Goal: Information Seeking & Learning: Learn about a topic

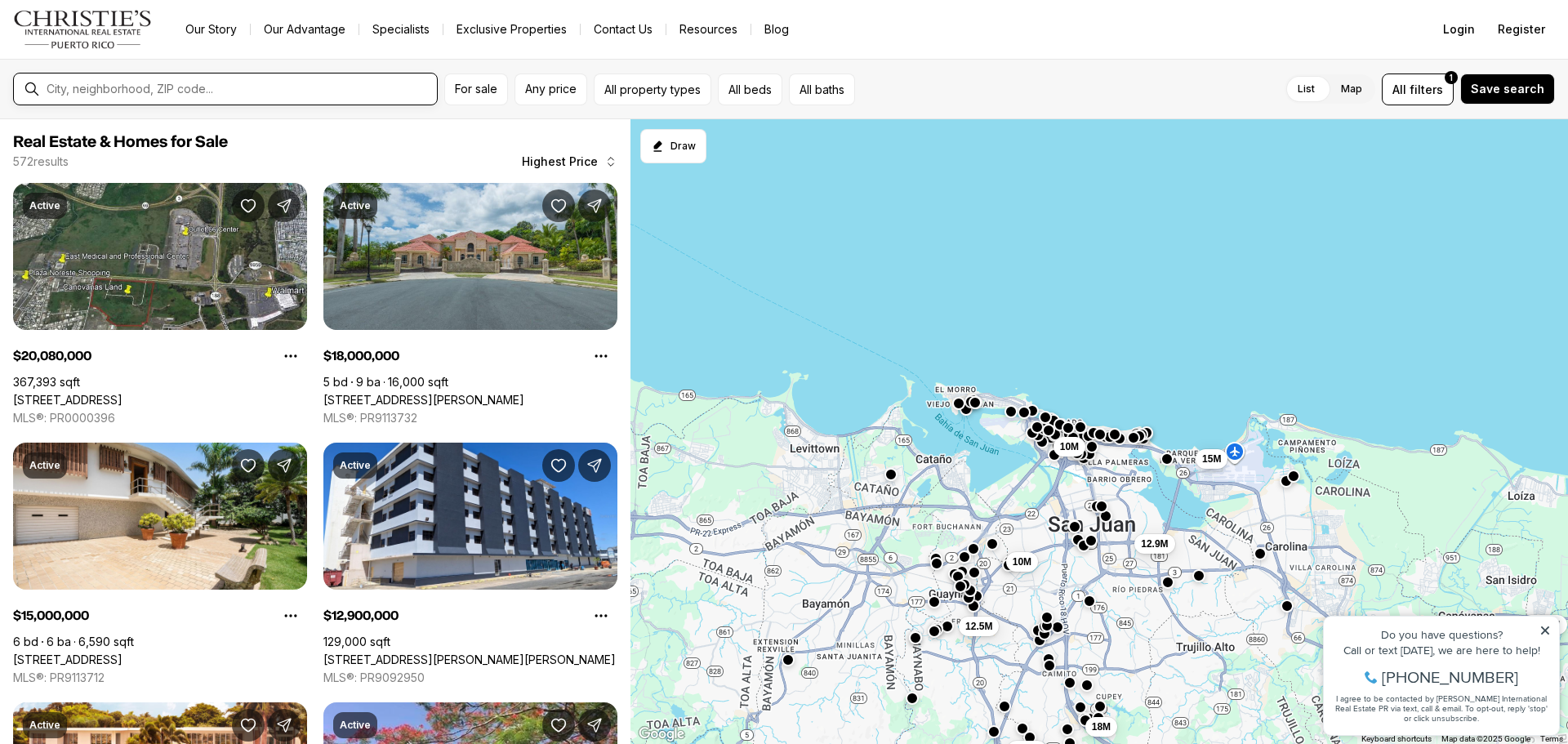
click at [225, 92] on input "text" at bounding box center [239, 88] width 384 height 13
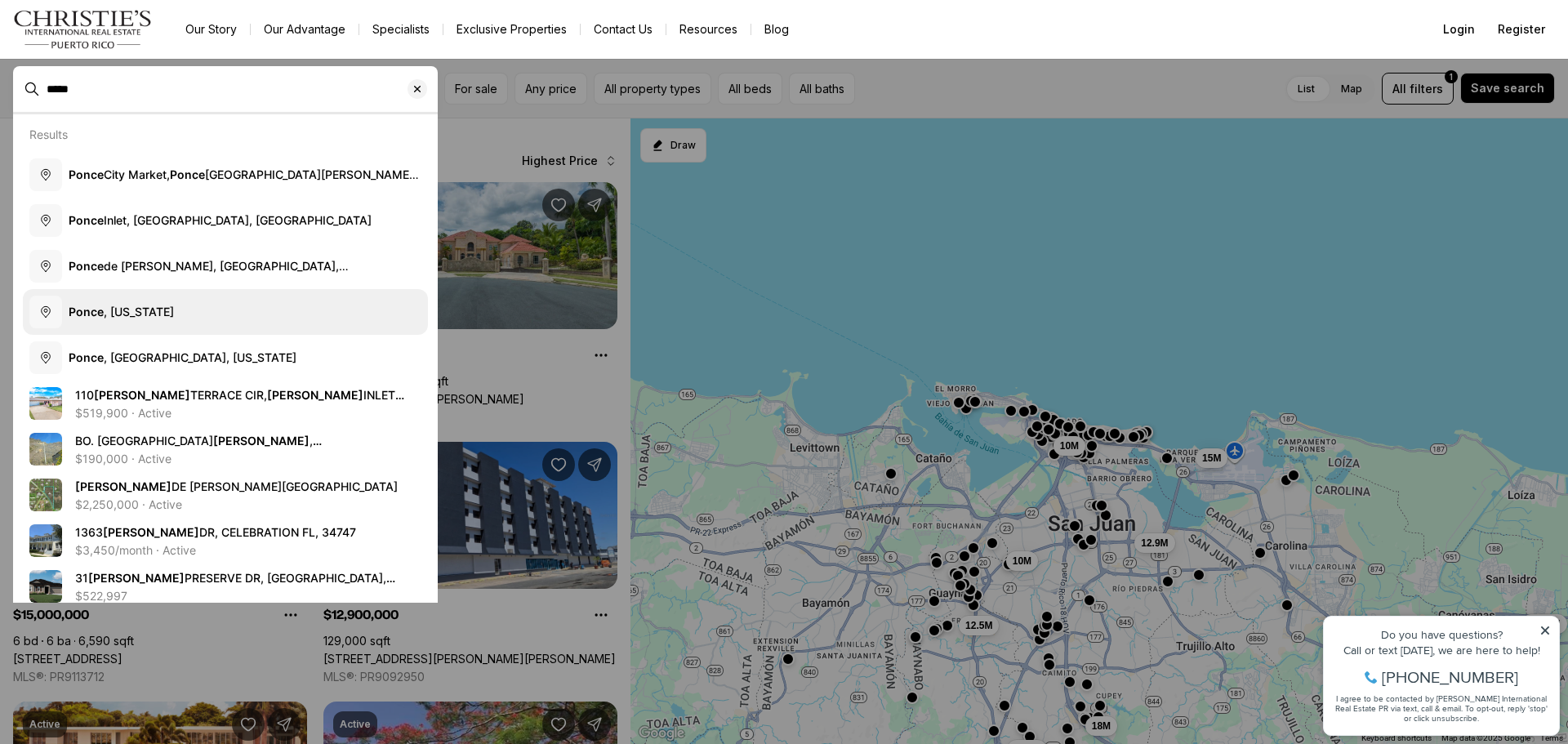
type input "*****"
click at [194, 302] on button "[GEOGRAPHIC_DATA] , [US_STATE]" at bounding box center [225, 312] width 405 height 46
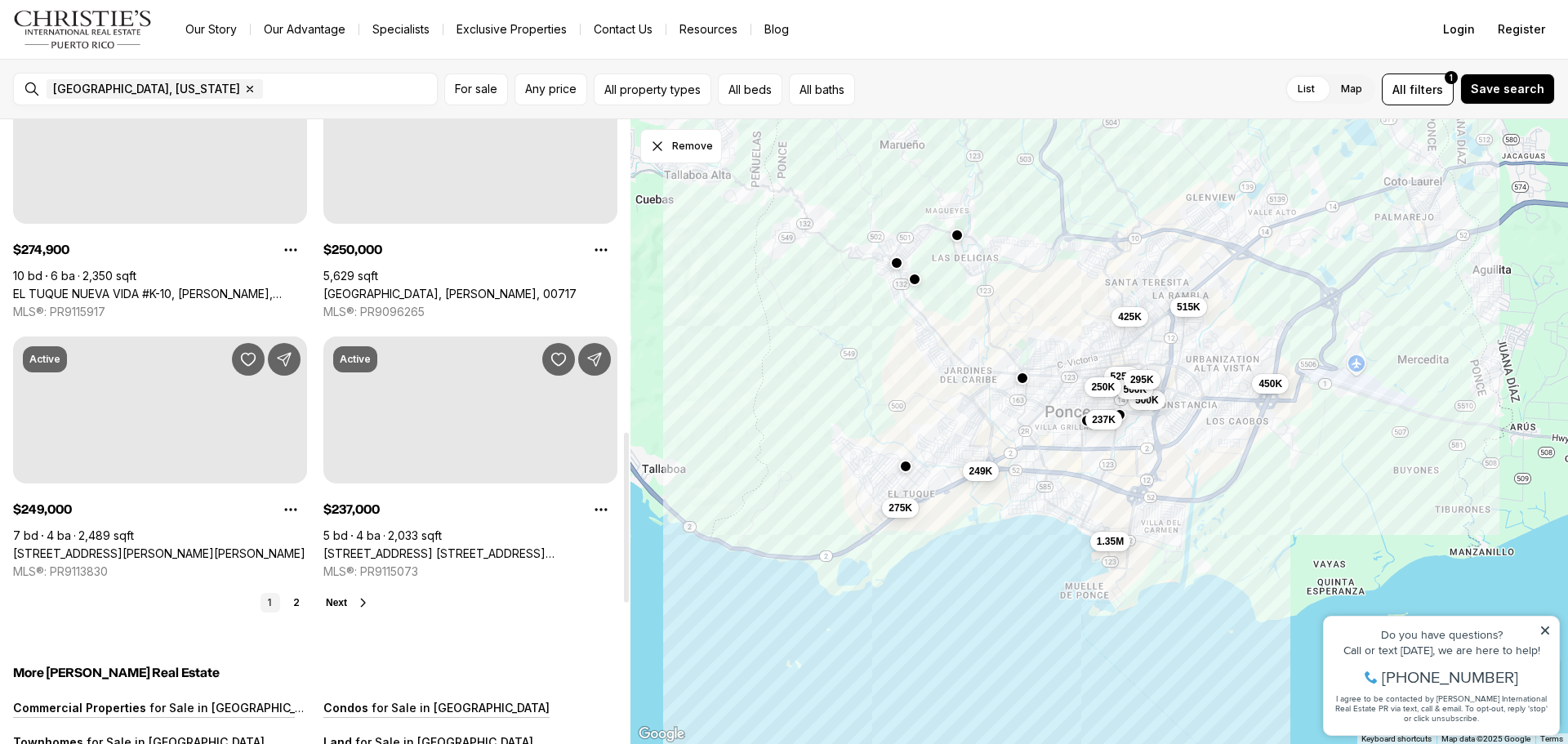
scroll to position [1062, 0]
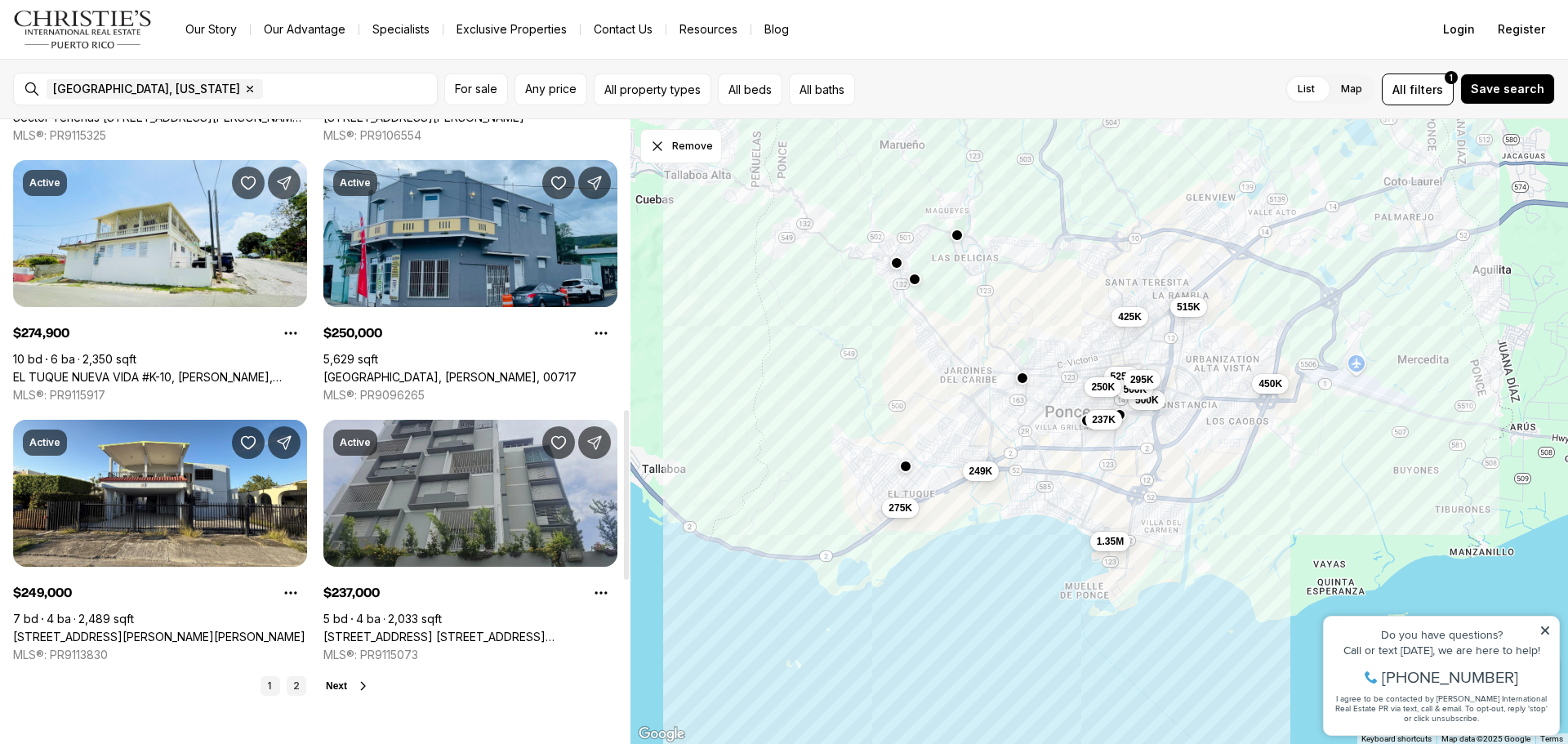
click at [294, 685] on link "2" at bounding box center [297, 686] width 20 height 20
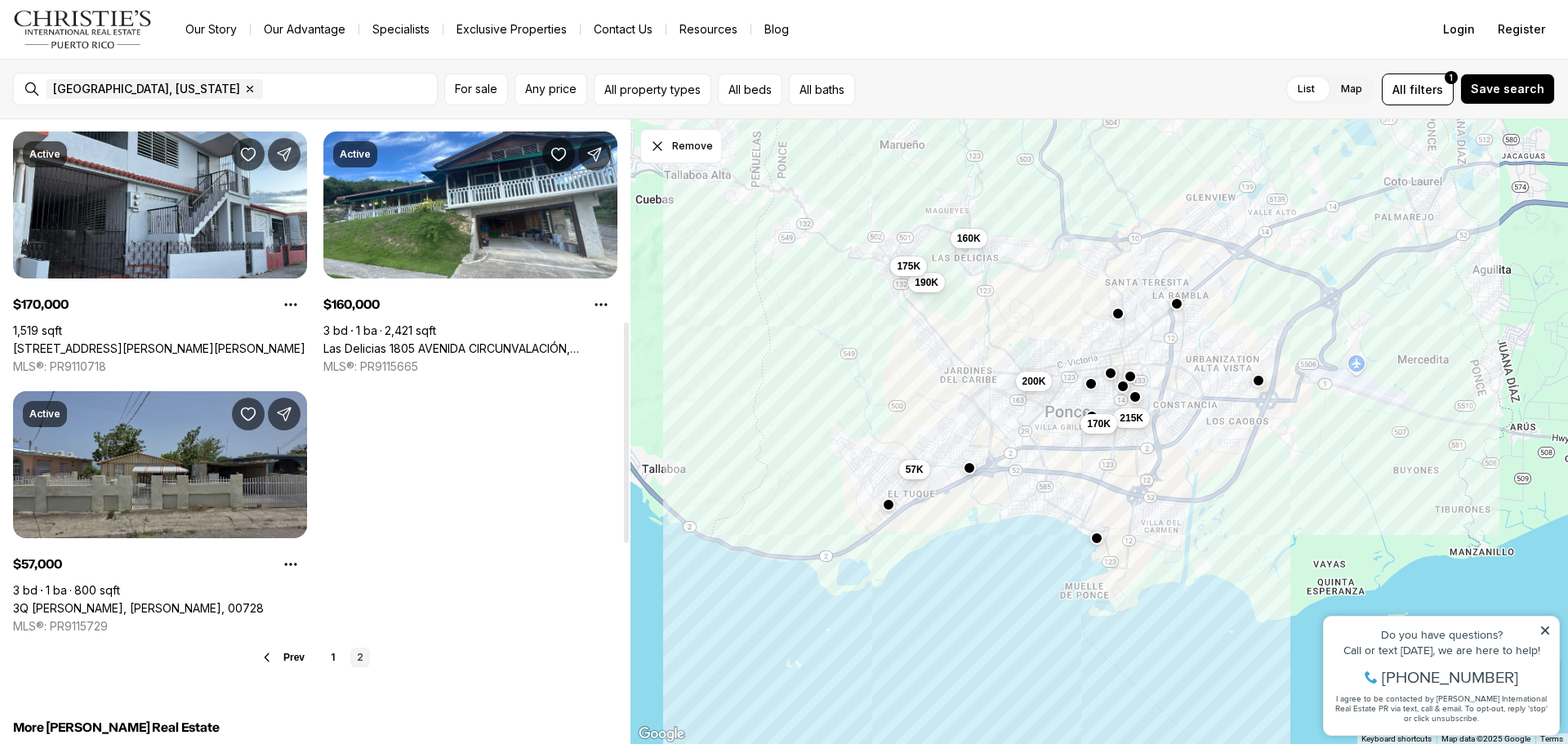
scroll to position [572, 0]
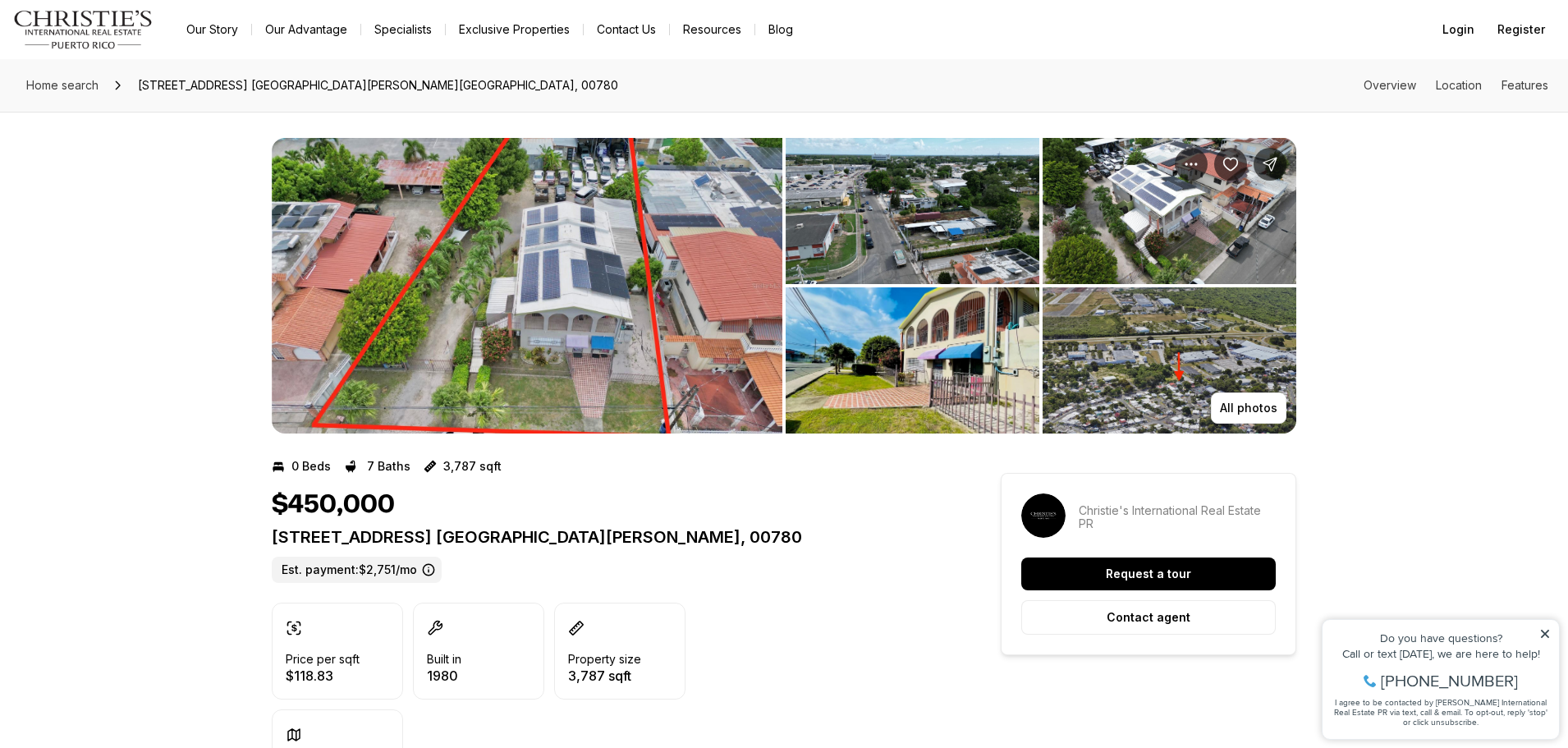
click at [1125, 383] on img "View image gallery" at bounding box center [1169, 360] width 254 height 146
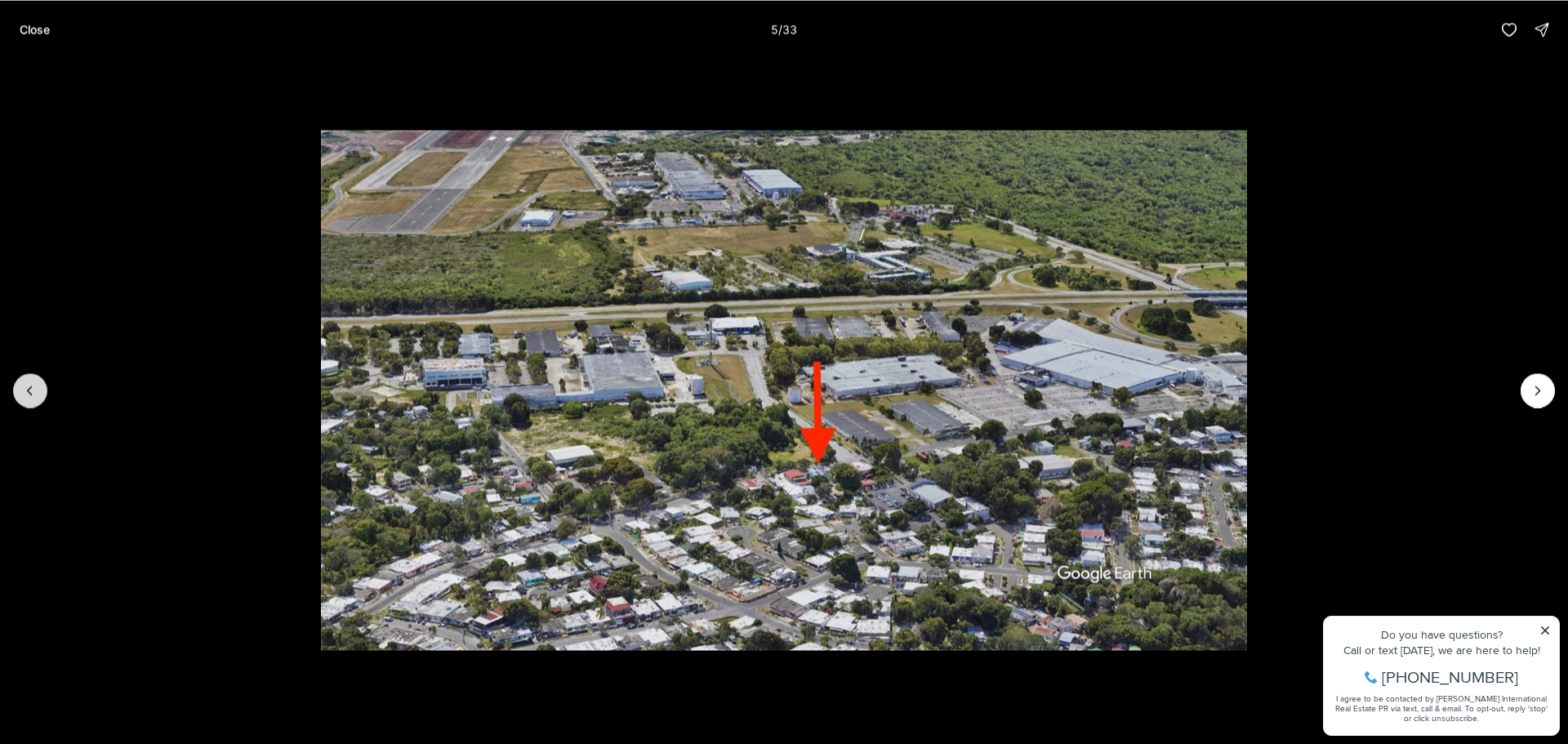
click at [28, 390] on icon "Previous slide" at bounding box center [30, 390] width 4 height 8
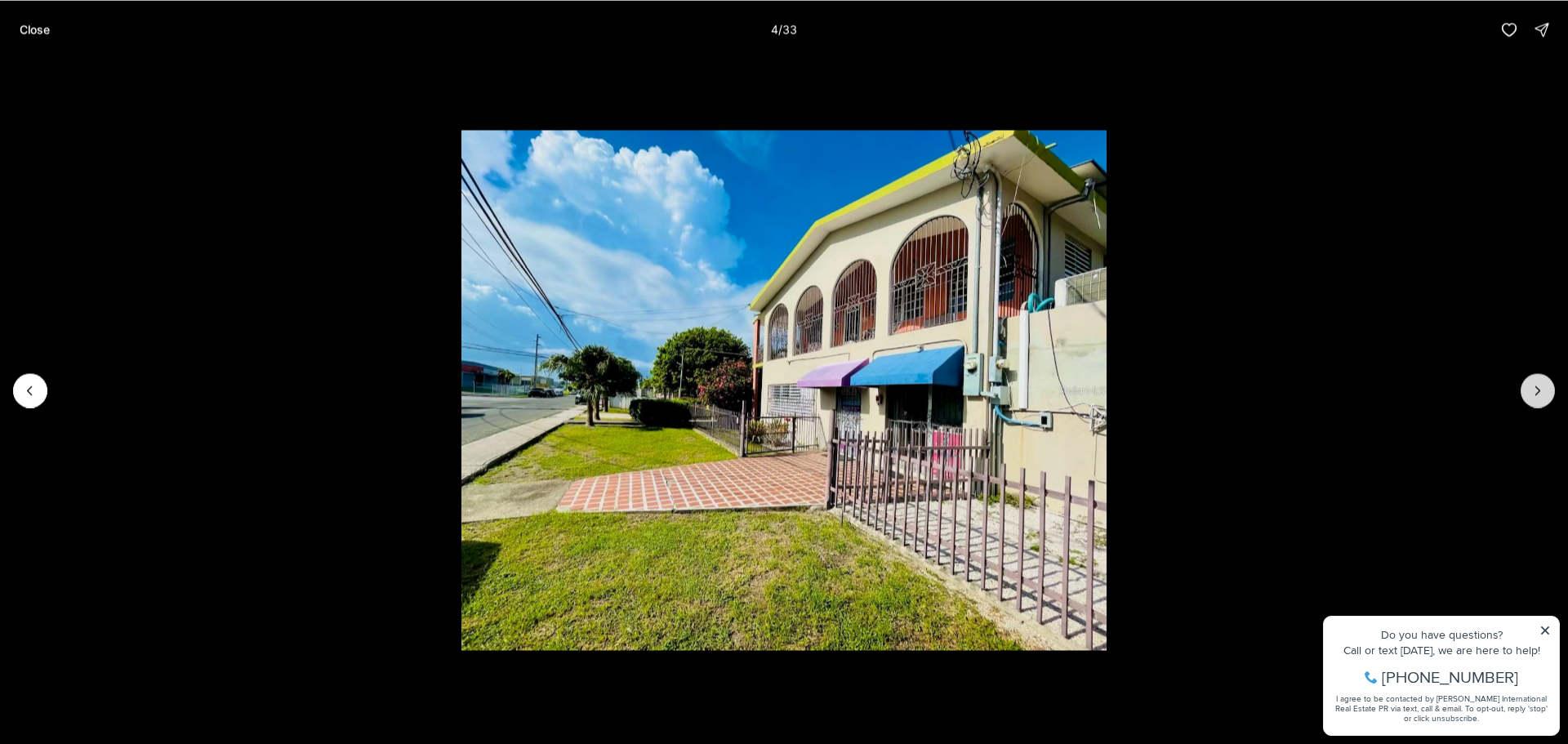
click at [1525, 386] on button "Next slide" at bounding box center [1538, 390] width 35 height 35
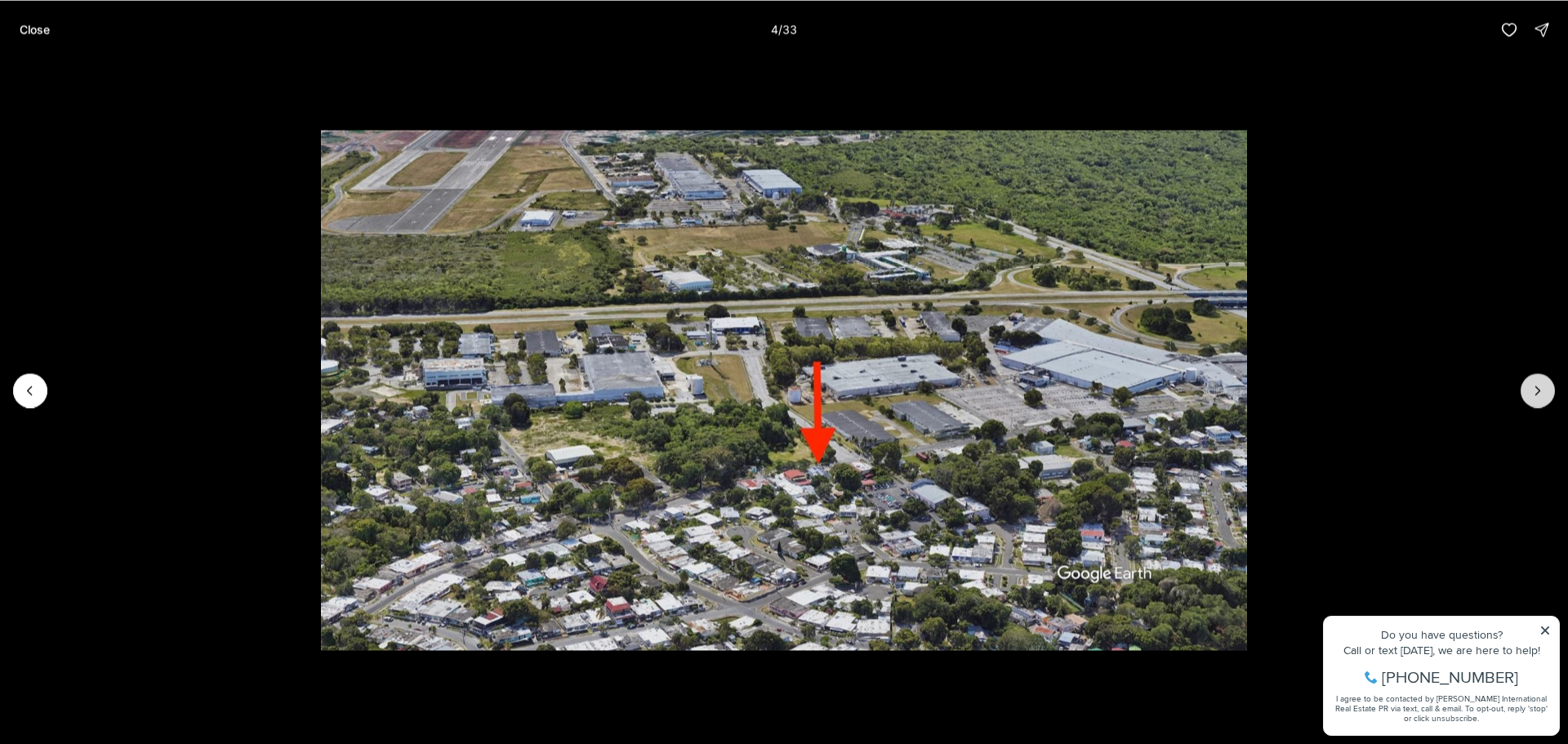
click at [1526, 386] on button "Next slide" at bounding box center [1538, 390] width 35 height 35
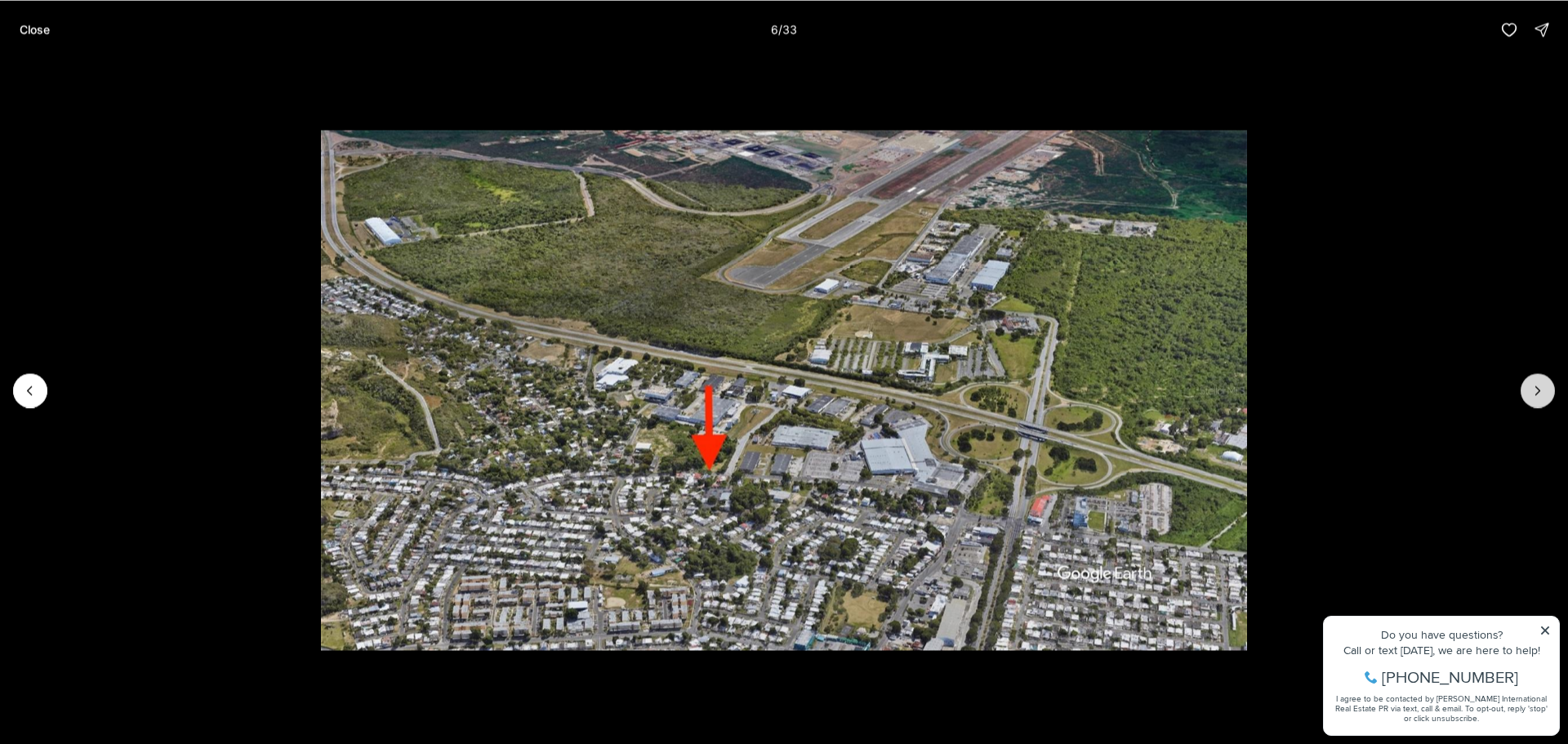
click at [1526, 386] on button "Next slide" at bounding box center [1538, 390] width 35 height 35
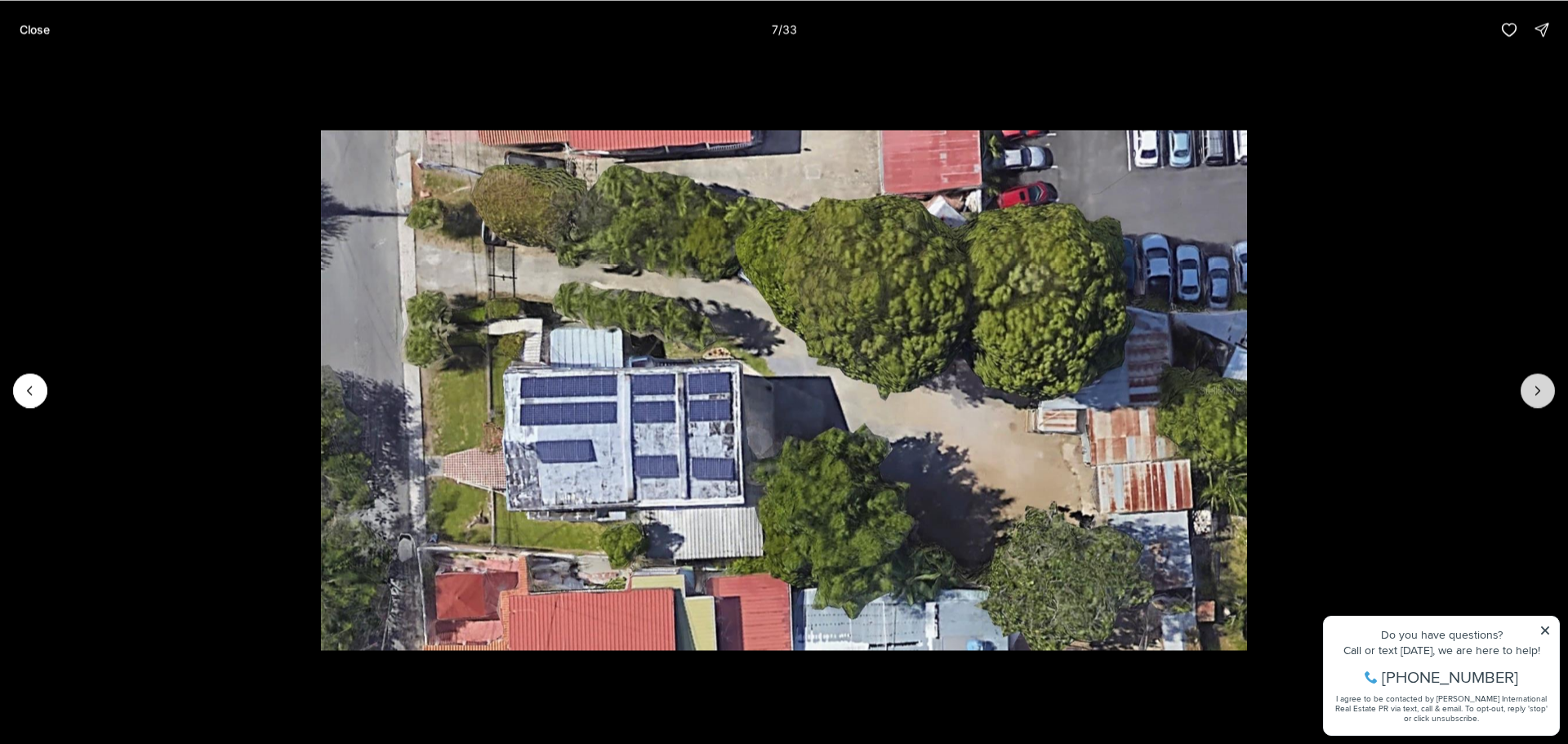
click at [1526, 386] on button "Next slide" at bounding box center [1538, 390] width 35 height 35
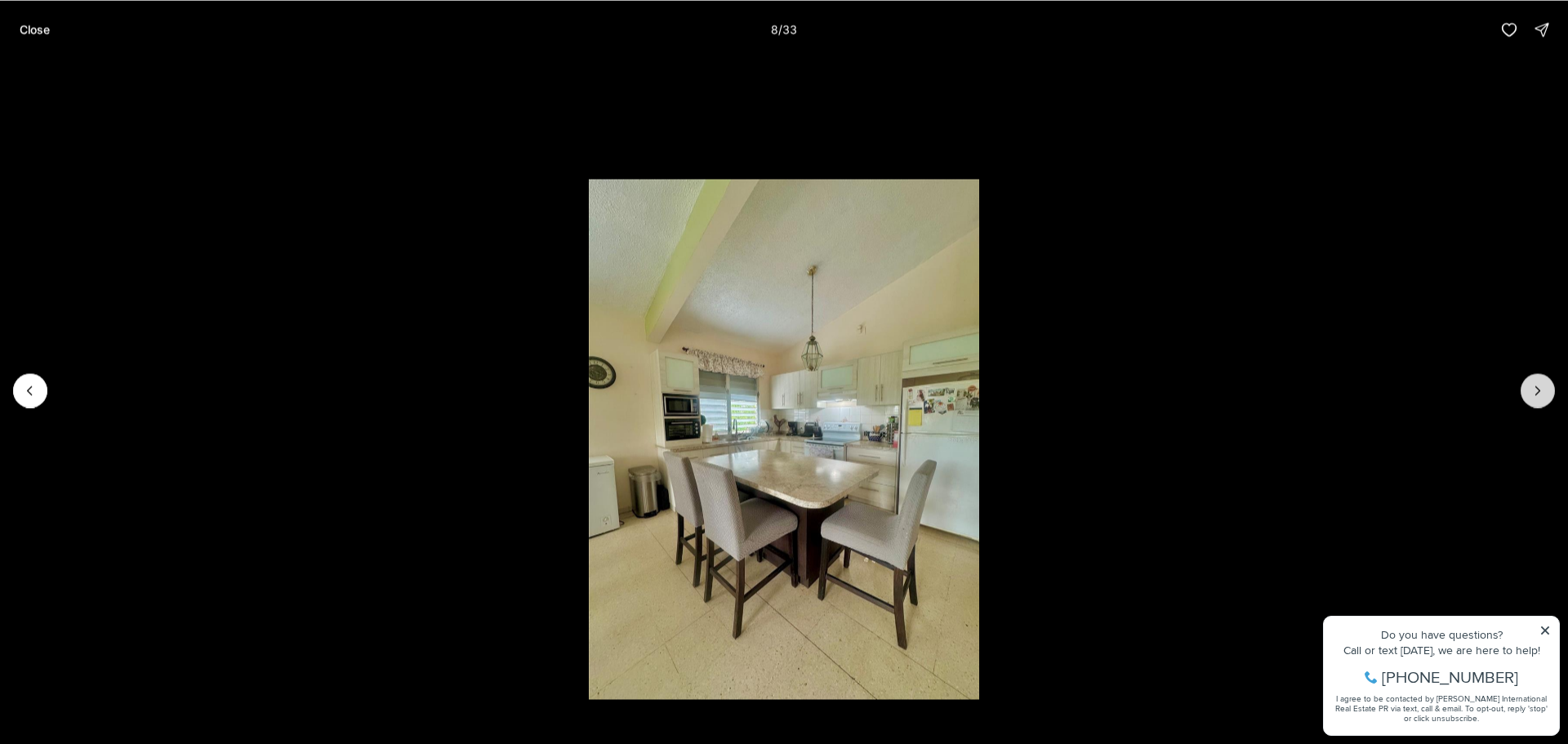
click at [1526, 386] on button "Next slide" at bounding box center [1538, 390] width 35 height 35
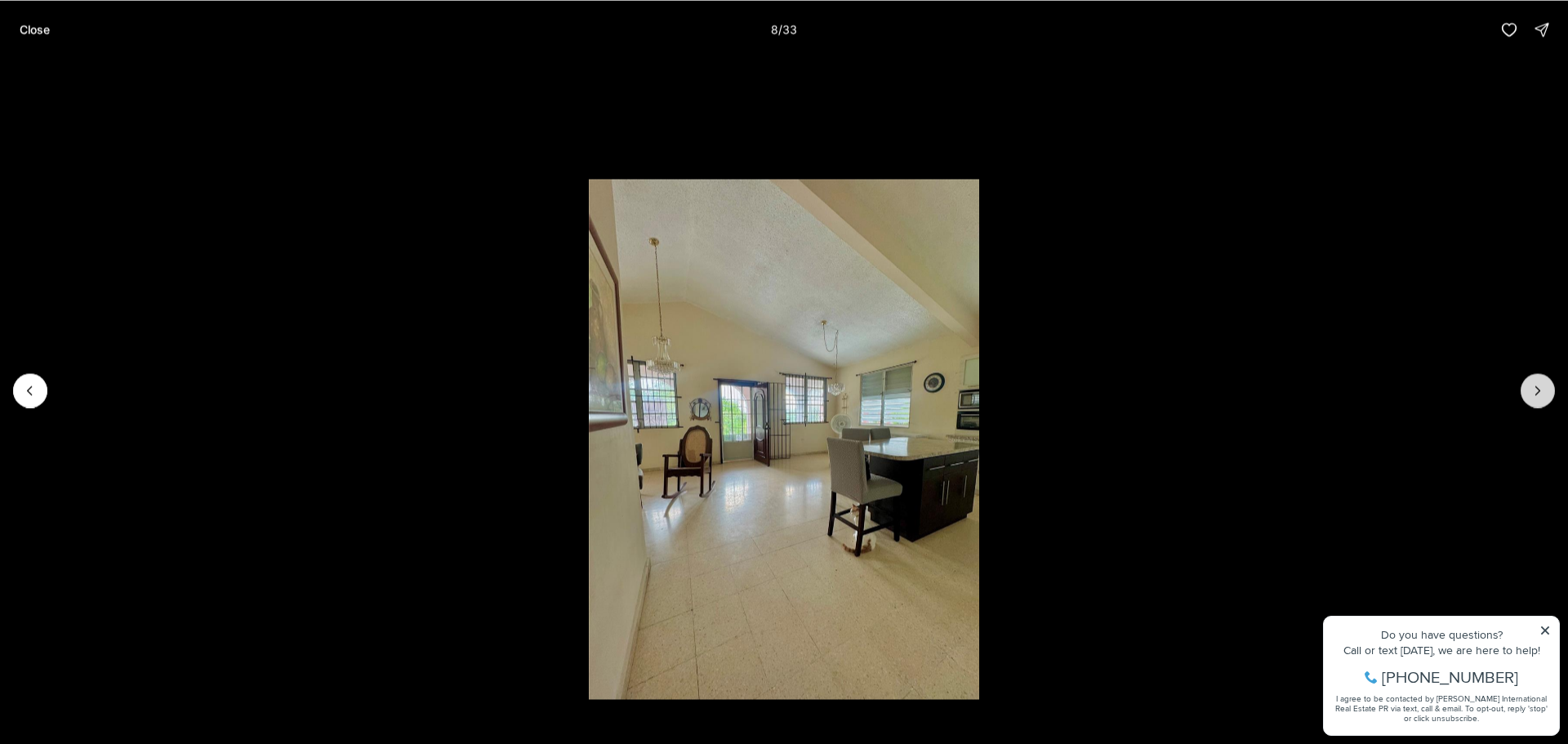
click at [1526, 386] on button "Next slide" at bounding box center [1538, 390] width 35 height 35
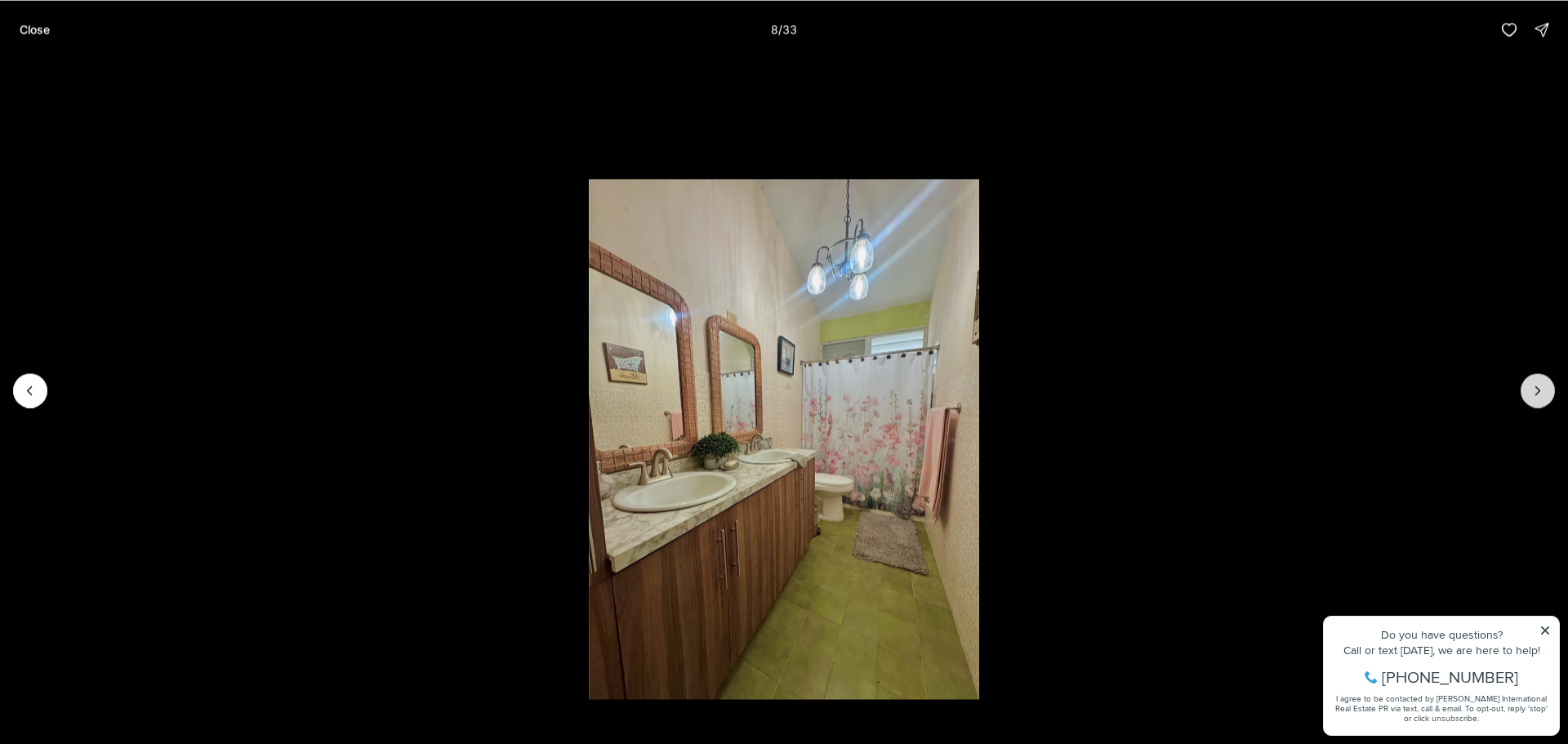
click at [1526, 386] on button "Next slide" at bounding box center [1538, 390] width 35 height 35
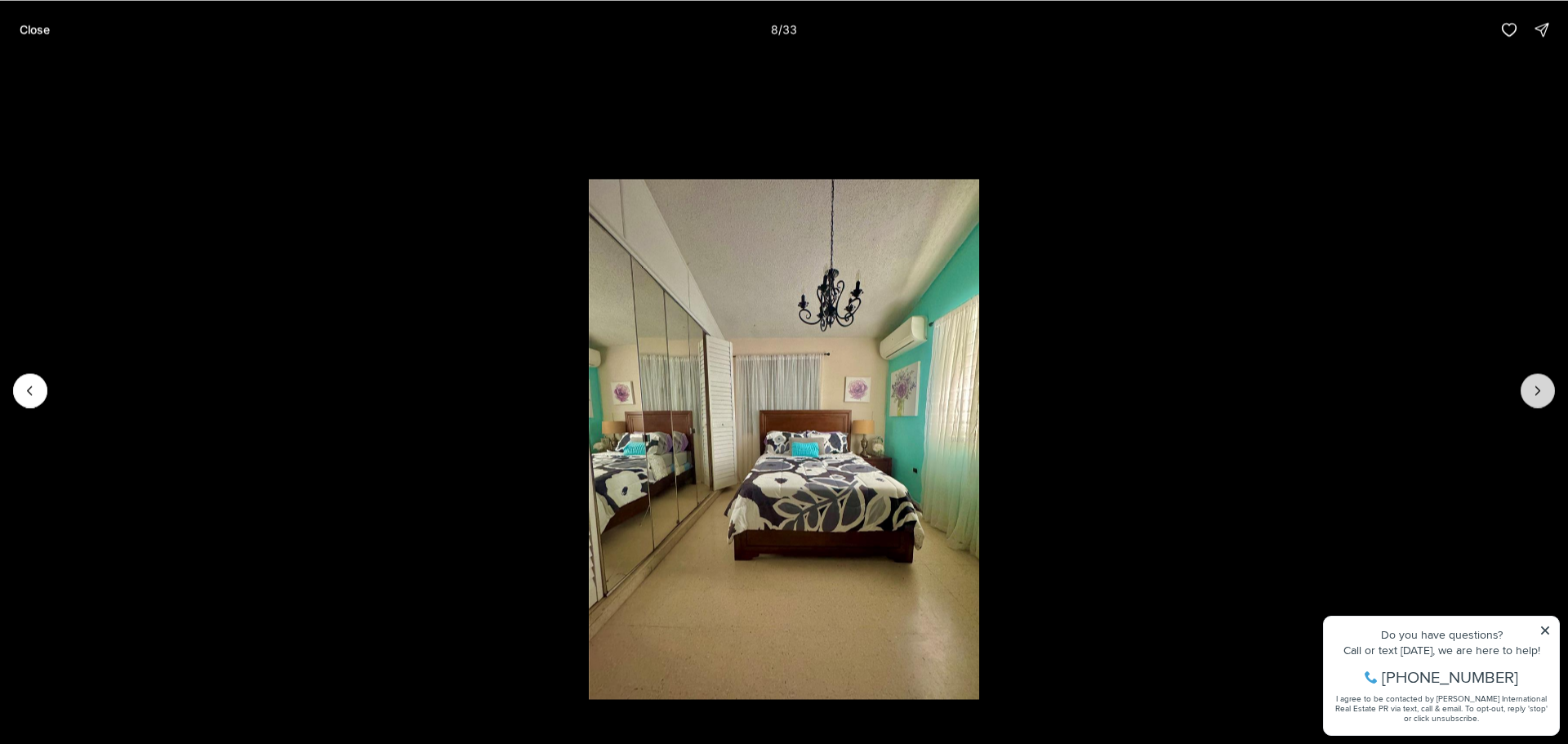
click at [1526, 386] on button "Next slide" at bounding box center [1538, 390] width 35 height 35
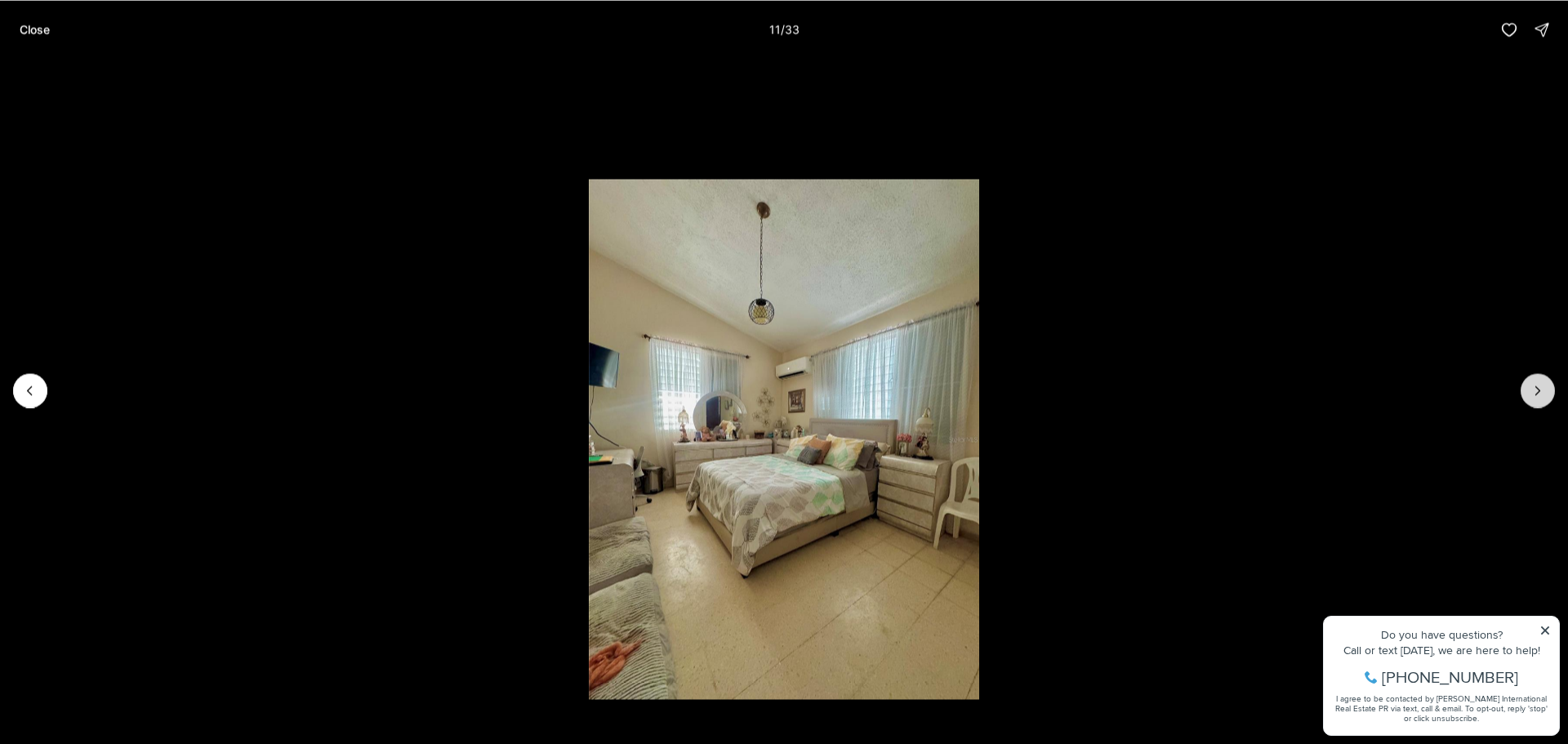
click at [1526, 386] on button "Next slide" at bounding box center [1538, 390] width 35 height 35
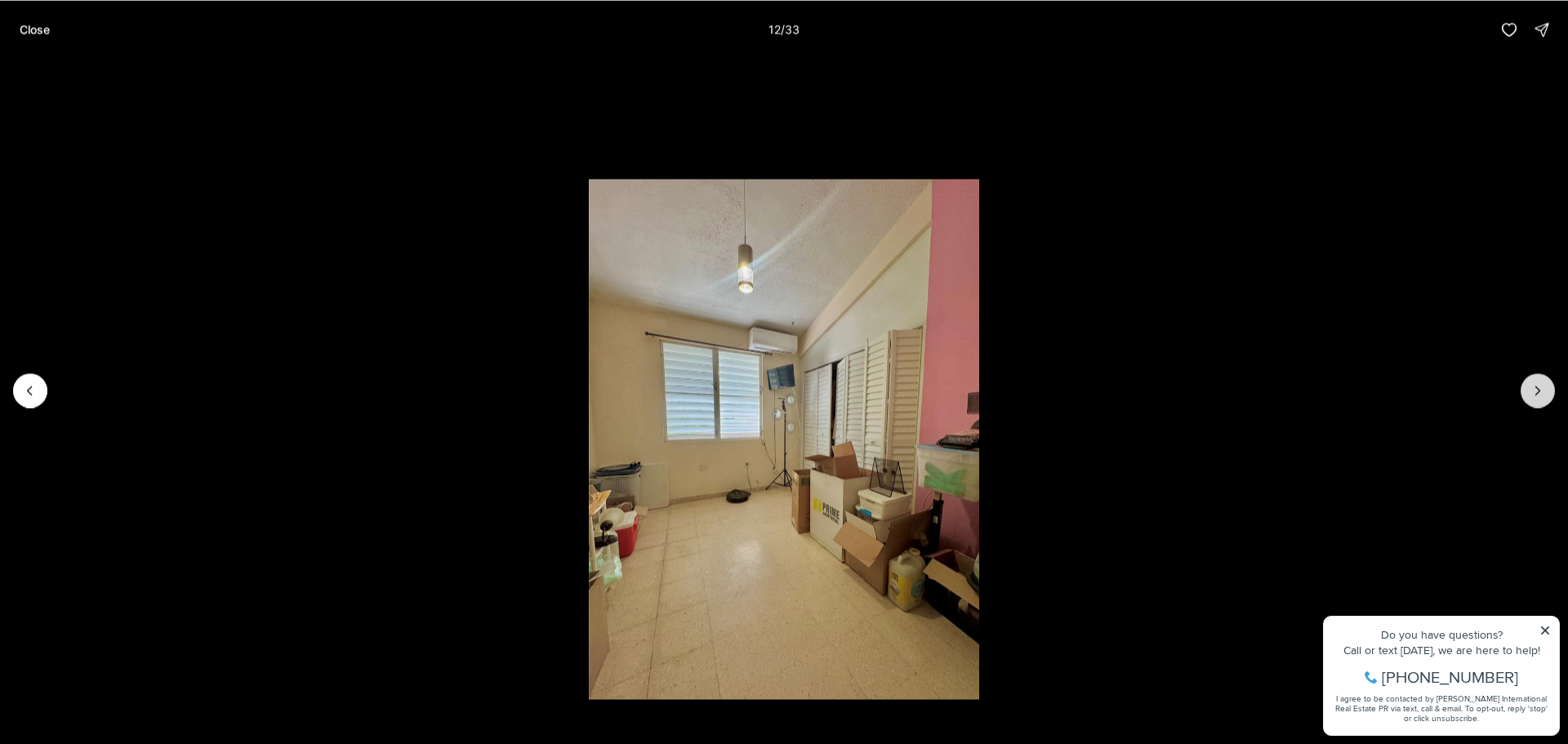
click at [1526, 386] on button "Next slide" at bounding box center [1538, 390] width 35 height 35
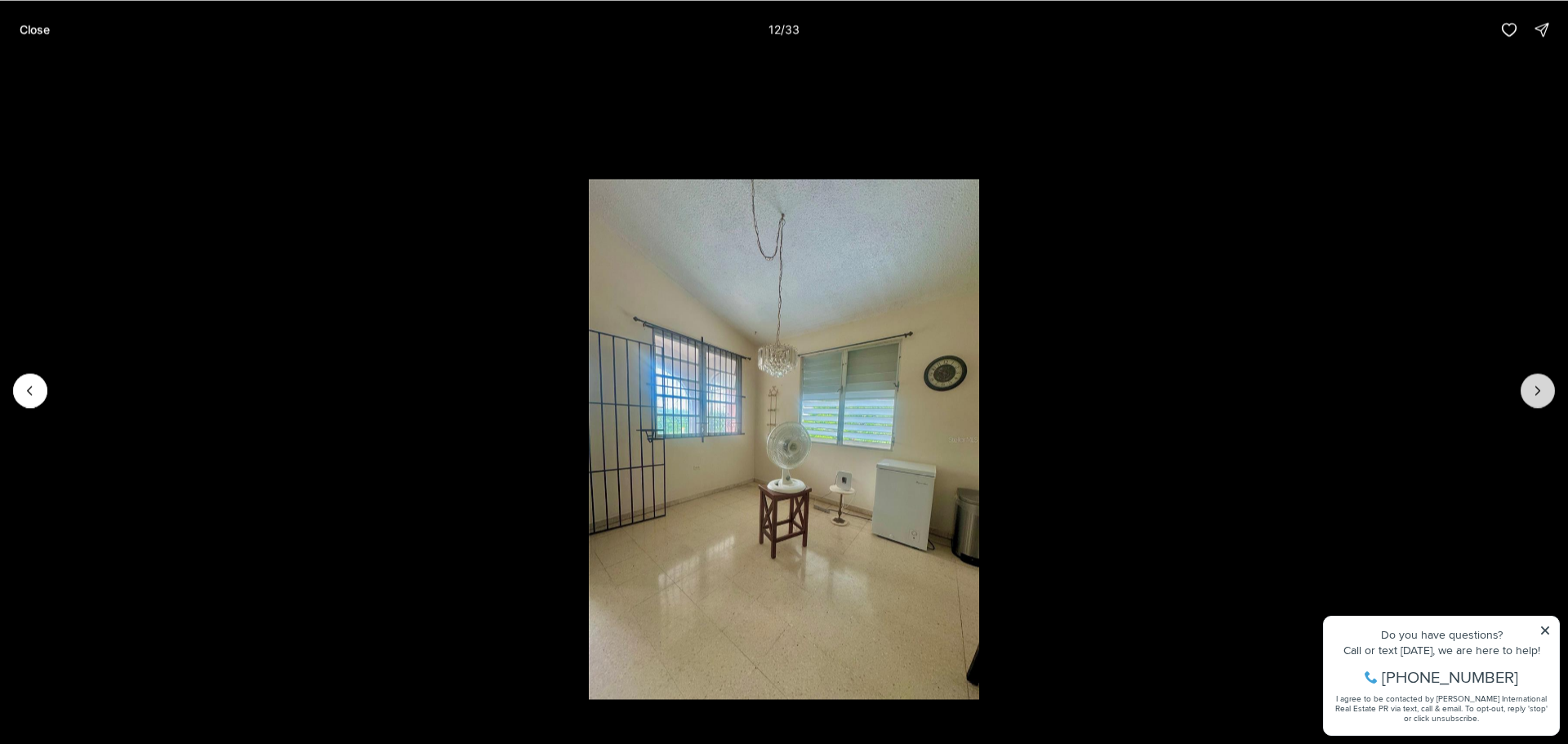
click at [1526, 386] on button "Next slide" at bounding box center [1538, 390] width 35 height 35
